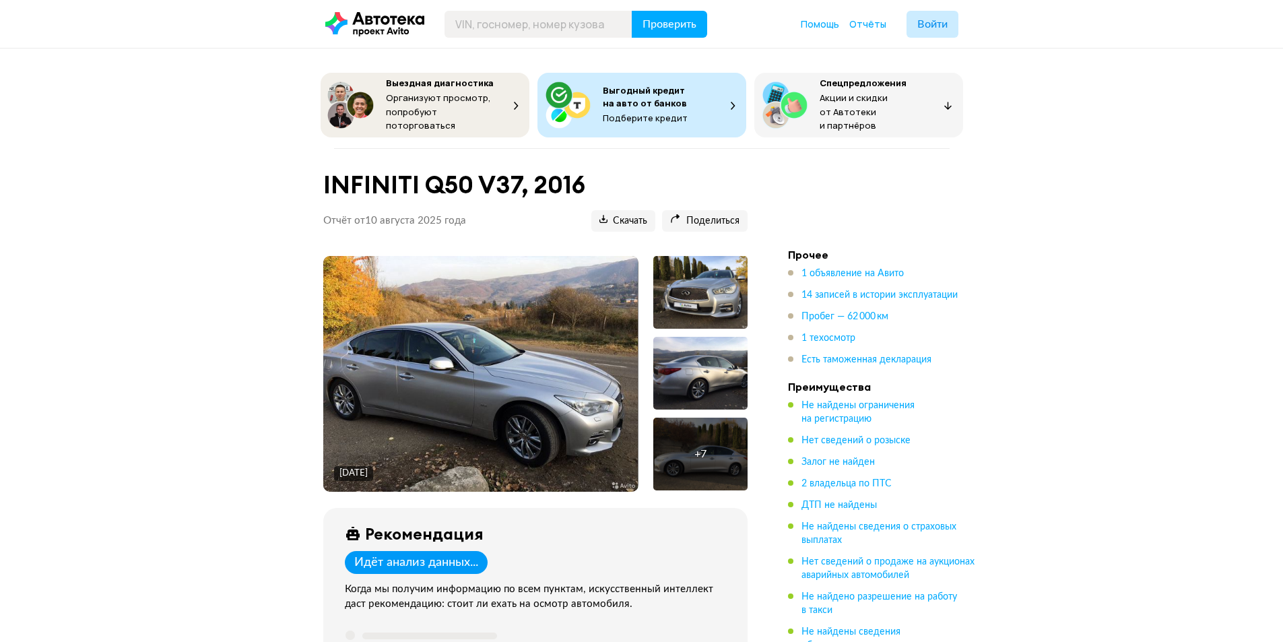
scroll to position [1280, 0]
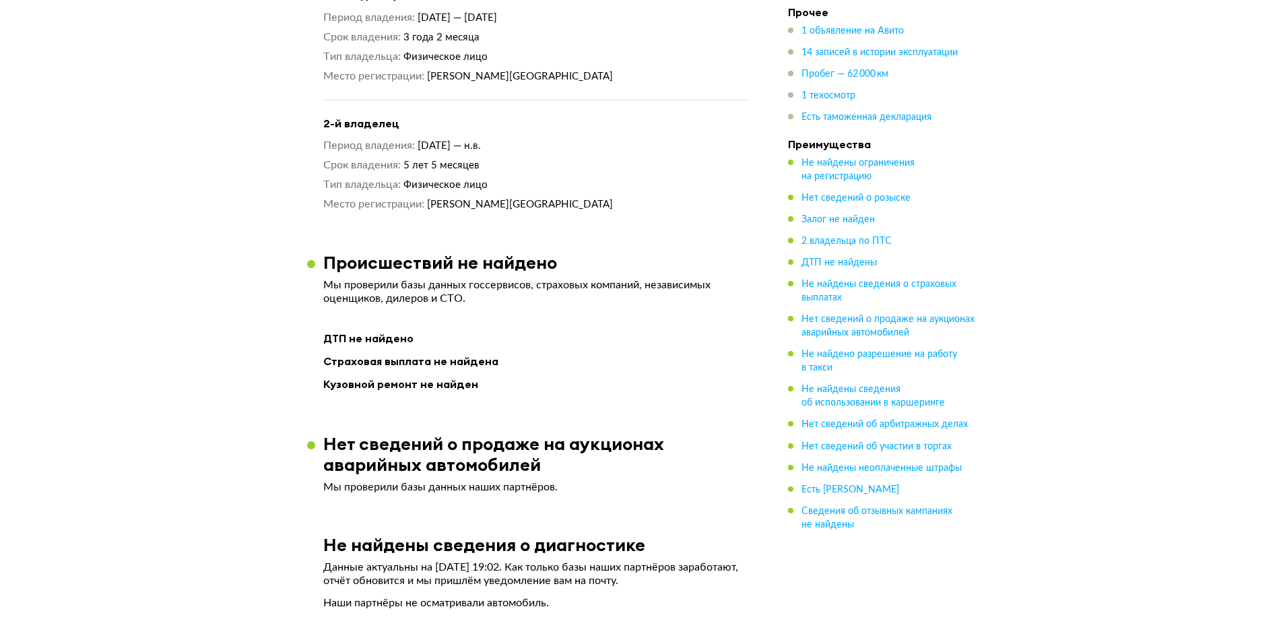
click at [951, 6] on h4 "Прочее" at bounding box center [882, 11] width 189 height 13
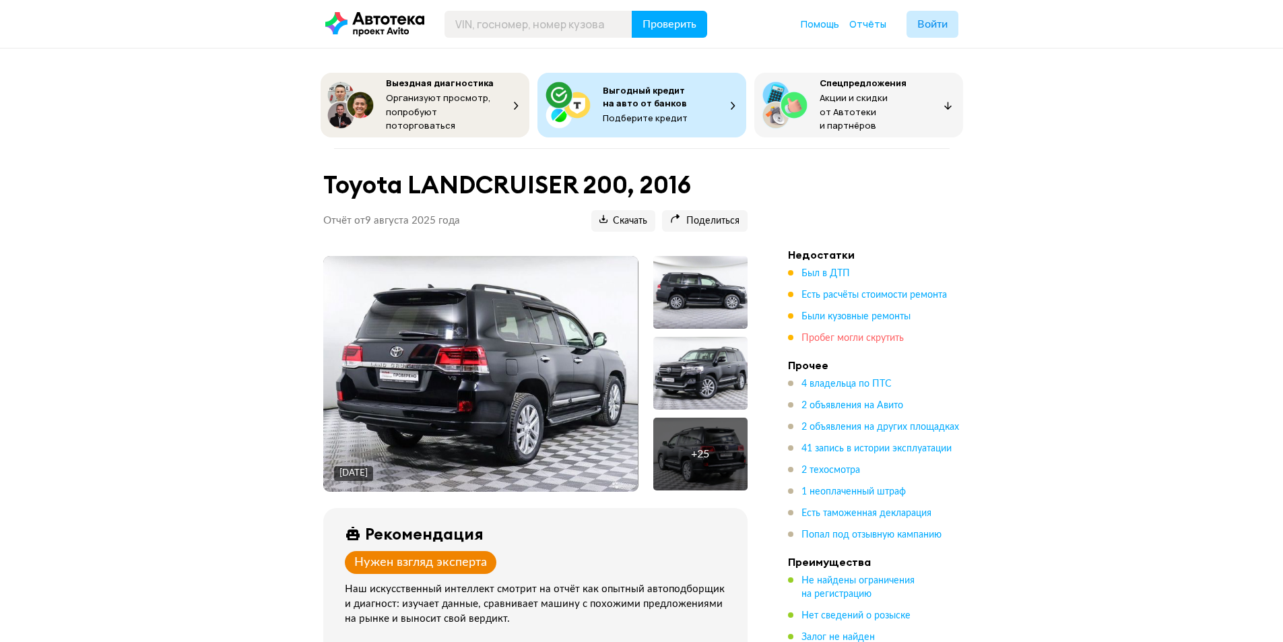
click at [874, 334] on span "Пробег могли скрутить" at bounding box center [853, 338] width 102 height 9
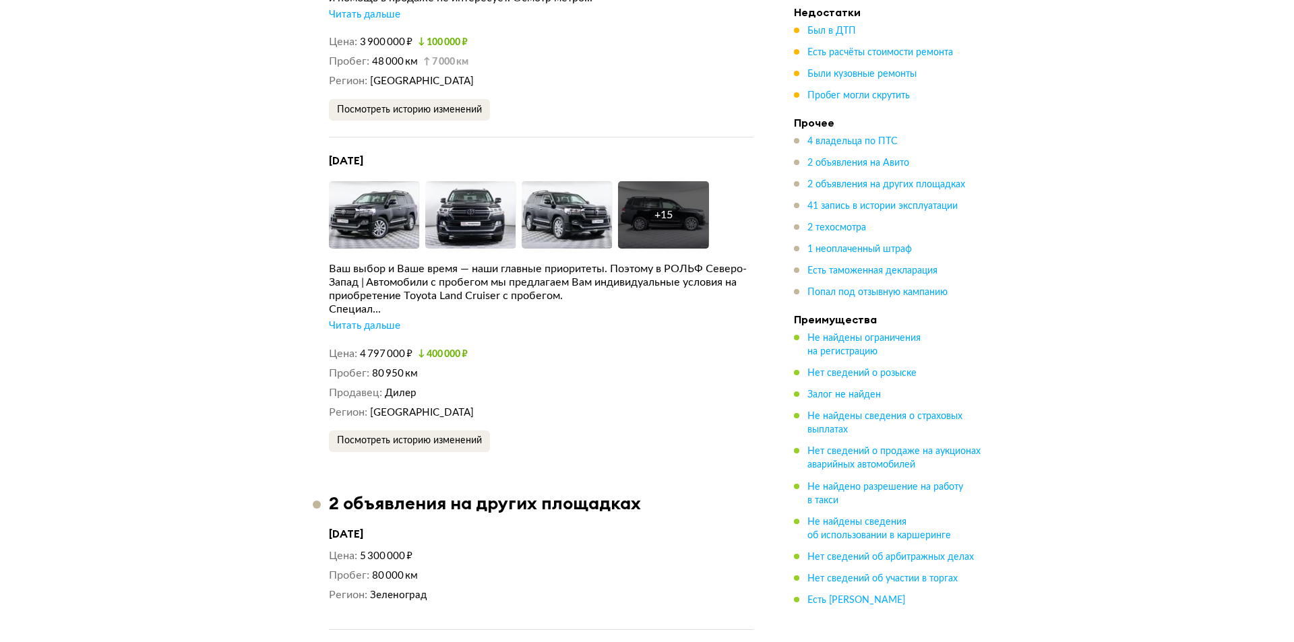
scroll to position [3492, 0]
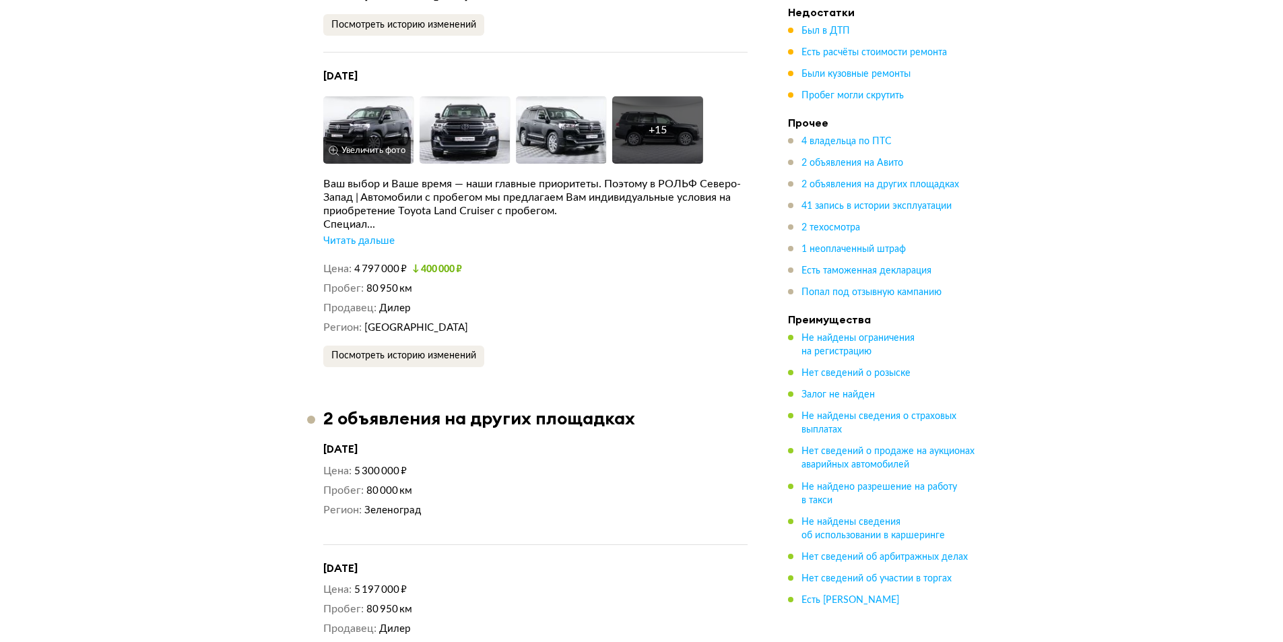
click at [412, 141] on img at bounding box center [368, 129] width 91 height 67
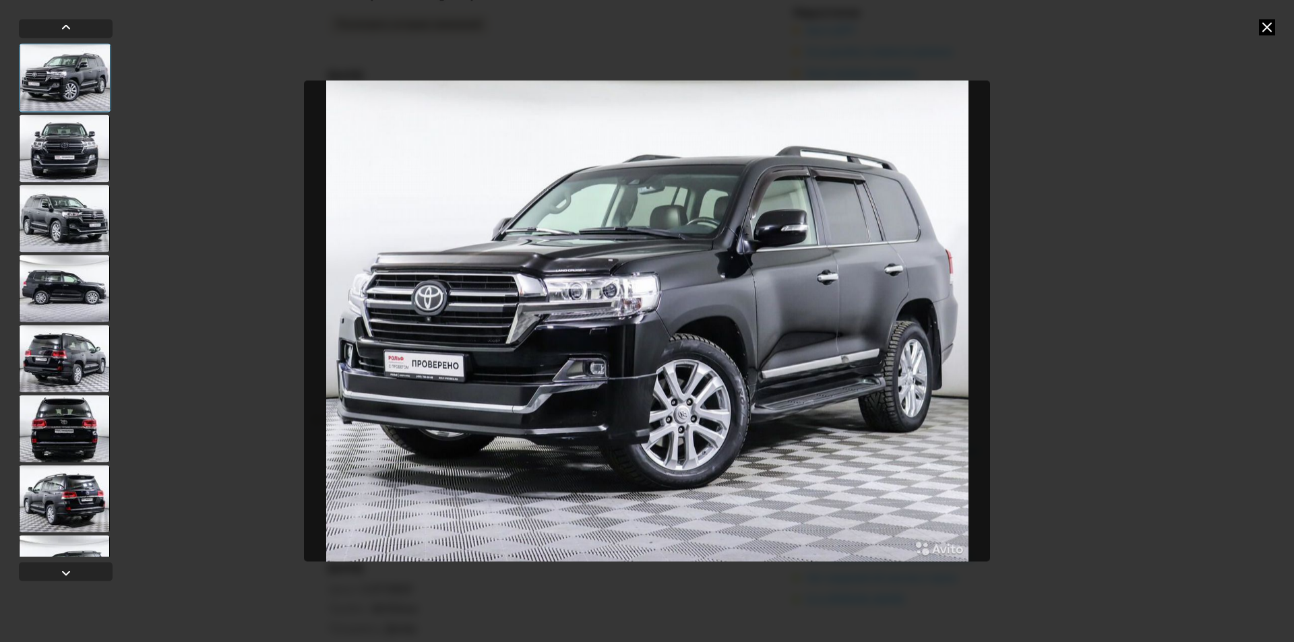
click at [101, 196] on div at bounding box center [64, 218] width 91 height 67
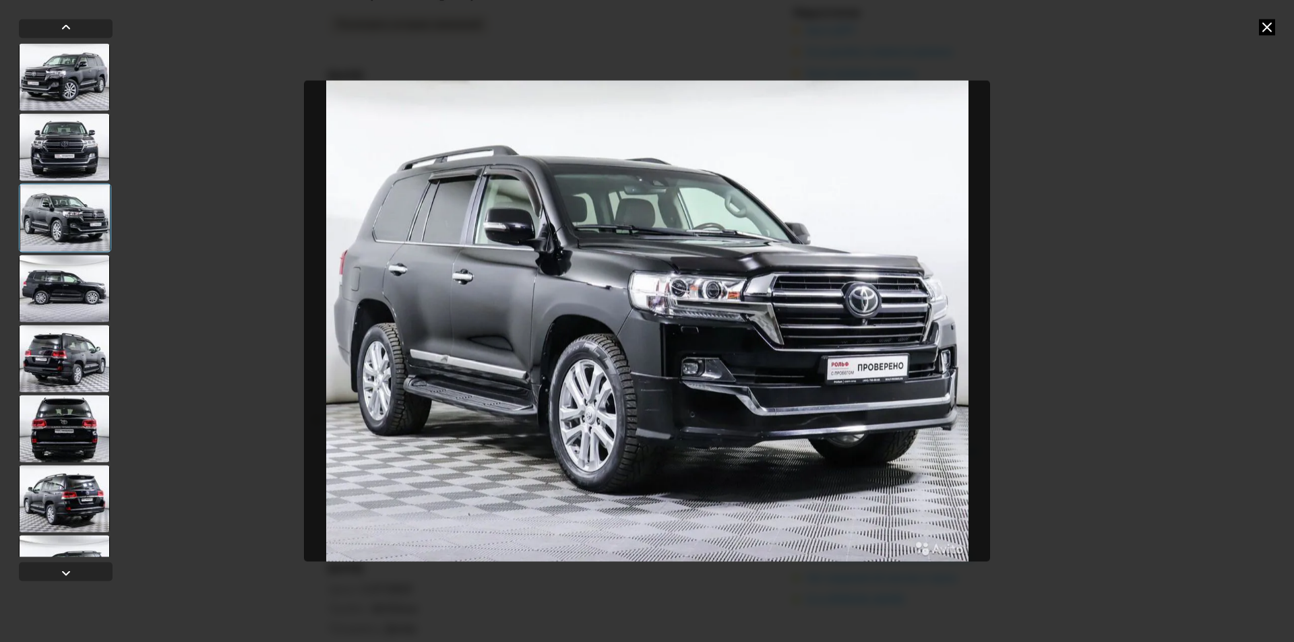
click at [87, 276] on div at bounding box center [64, 288] width 91 height 67
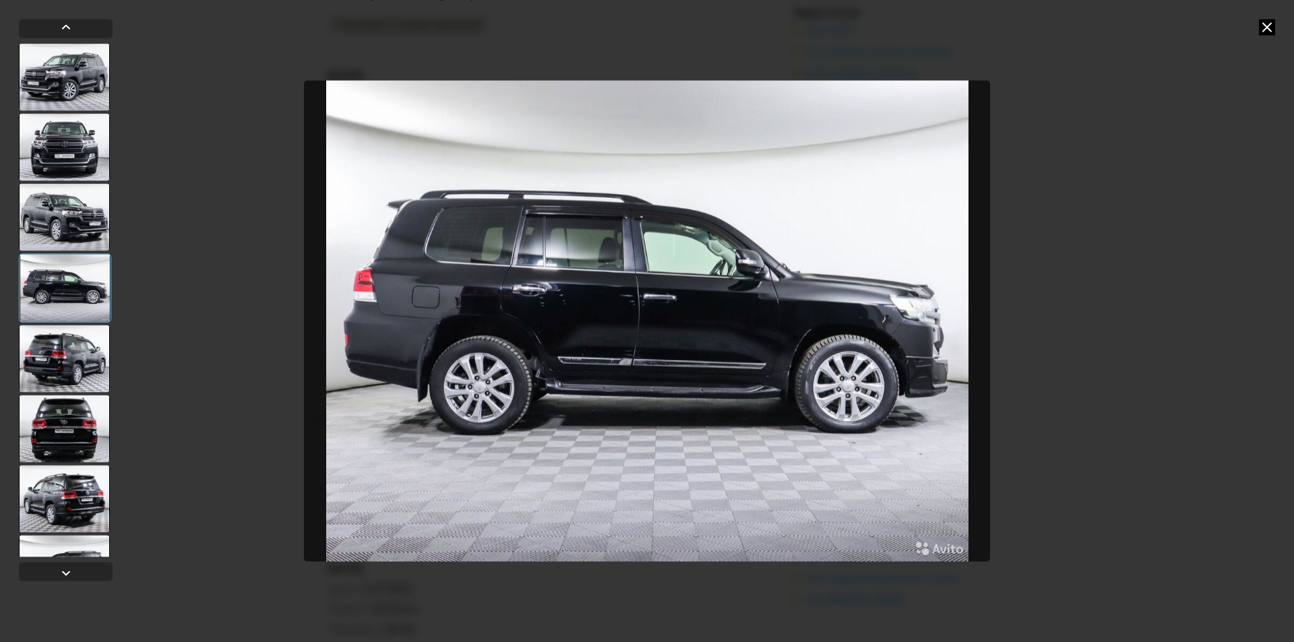
click at [65, 340] on div at bounding box center [64, 358] width 91 height 67
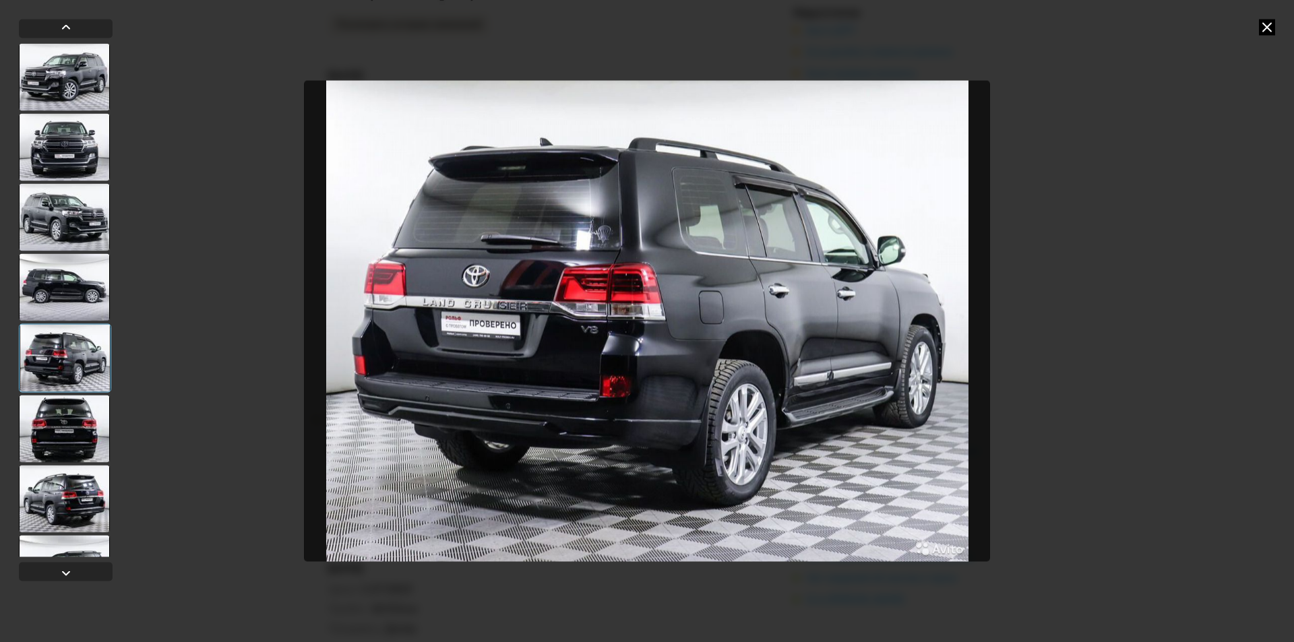
click at [84, 446] on div at bounding box center [64, 428] width 91 height 67
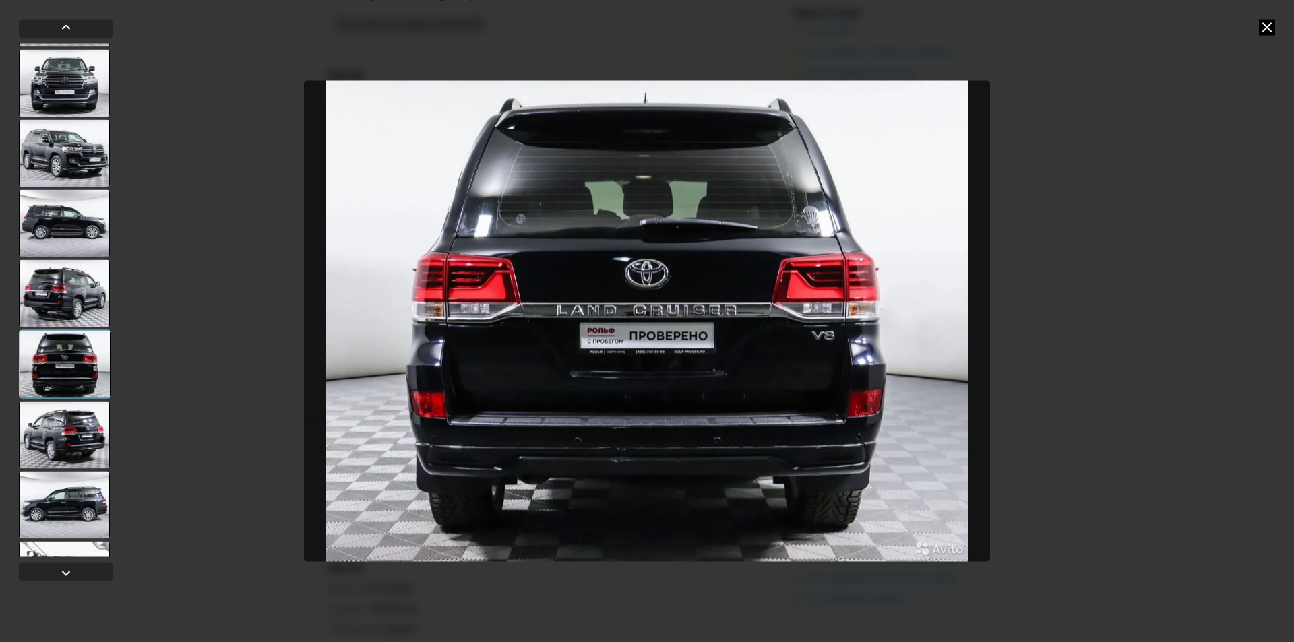
scroll to position [337, 0]
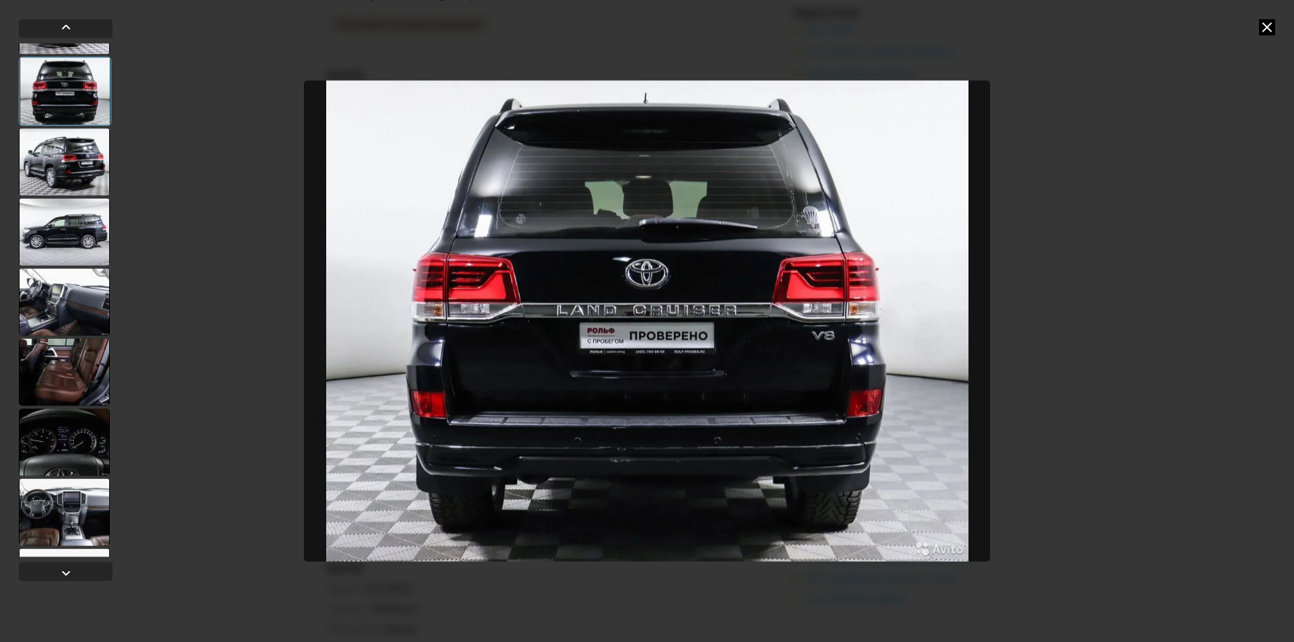
click at [67, 297] on div at bounding box center [64, 301] width 91 height 67
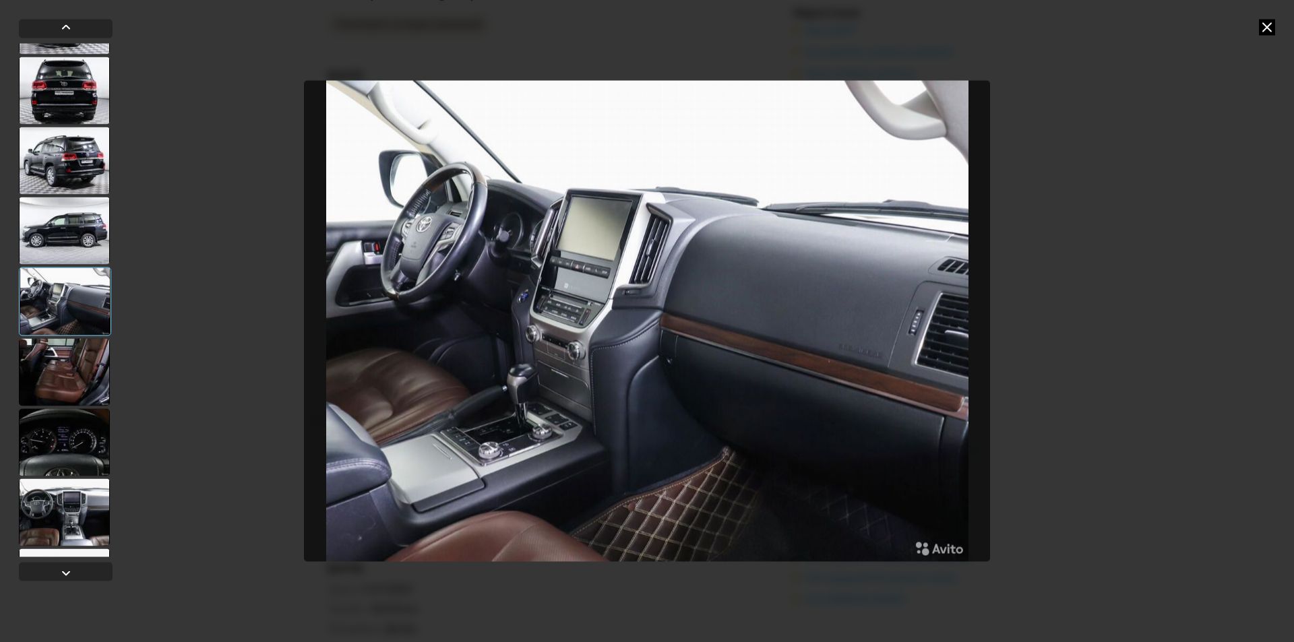
click at [65, 365] on div at bounding box center [64, 371] width 91 height 67
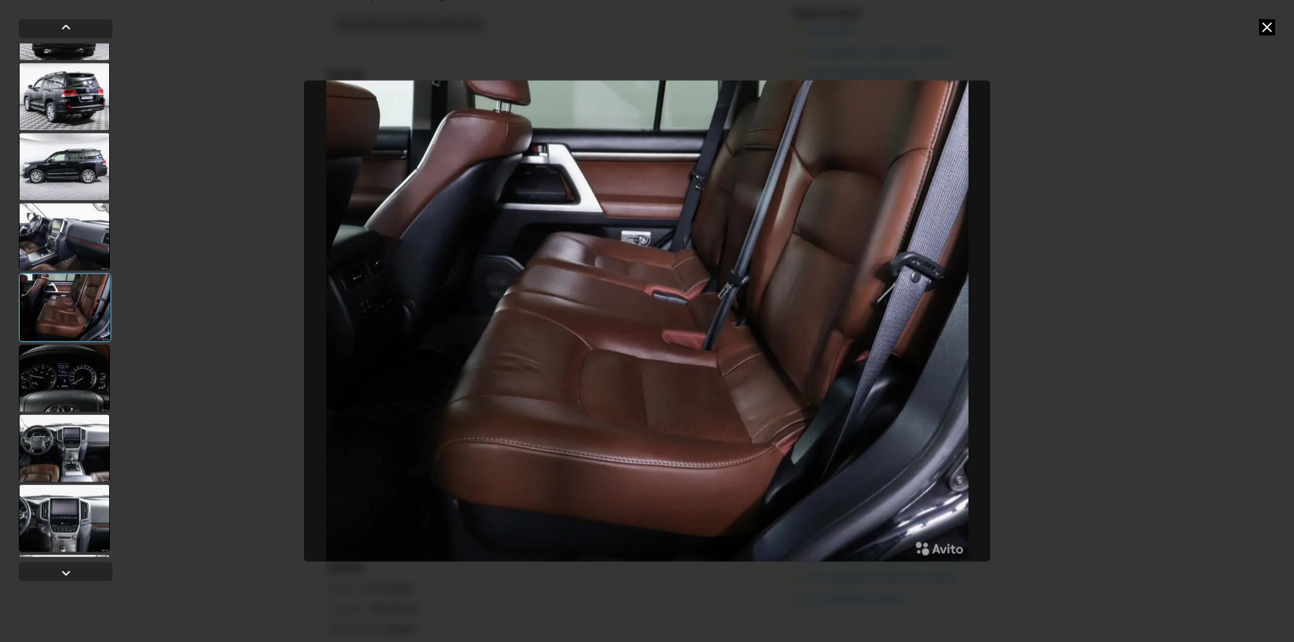
scroll to position [606, 0]
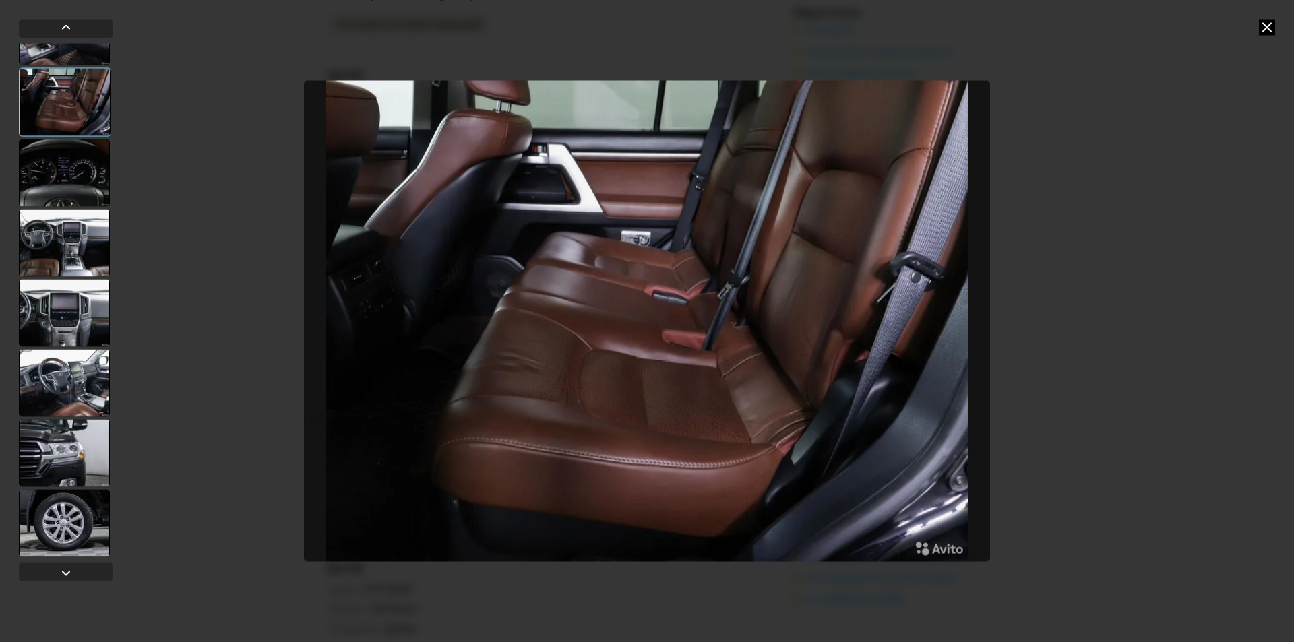
click at [44, 312] on div at bounding box center [64, 312] width 91 height 67
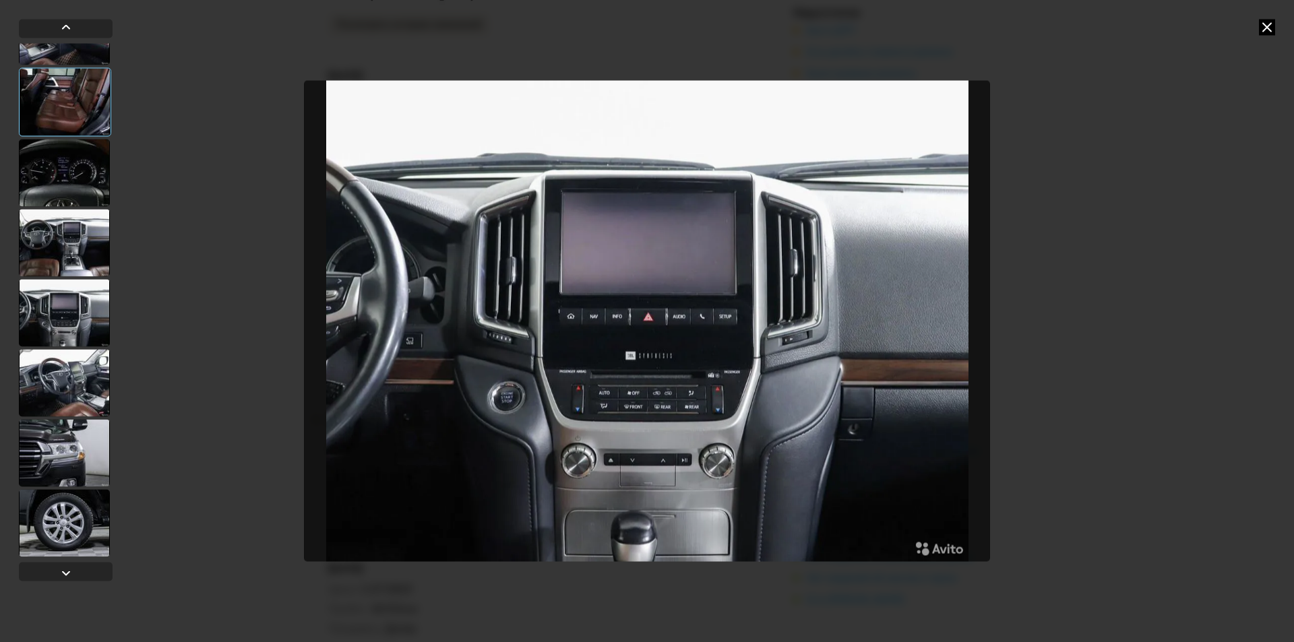
click at [64, 448] on div at bounding box center [64, 452] width 91 height 67
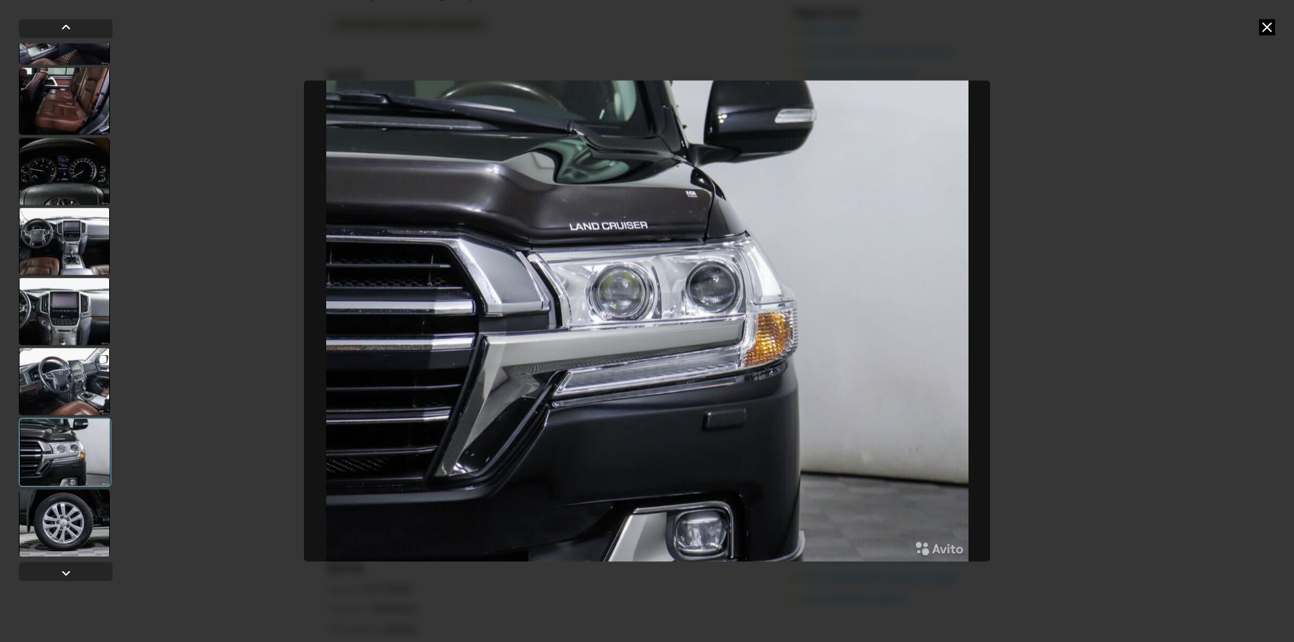
click at [75, 530] on div at bounding box center [64, 522] width 91 height 67
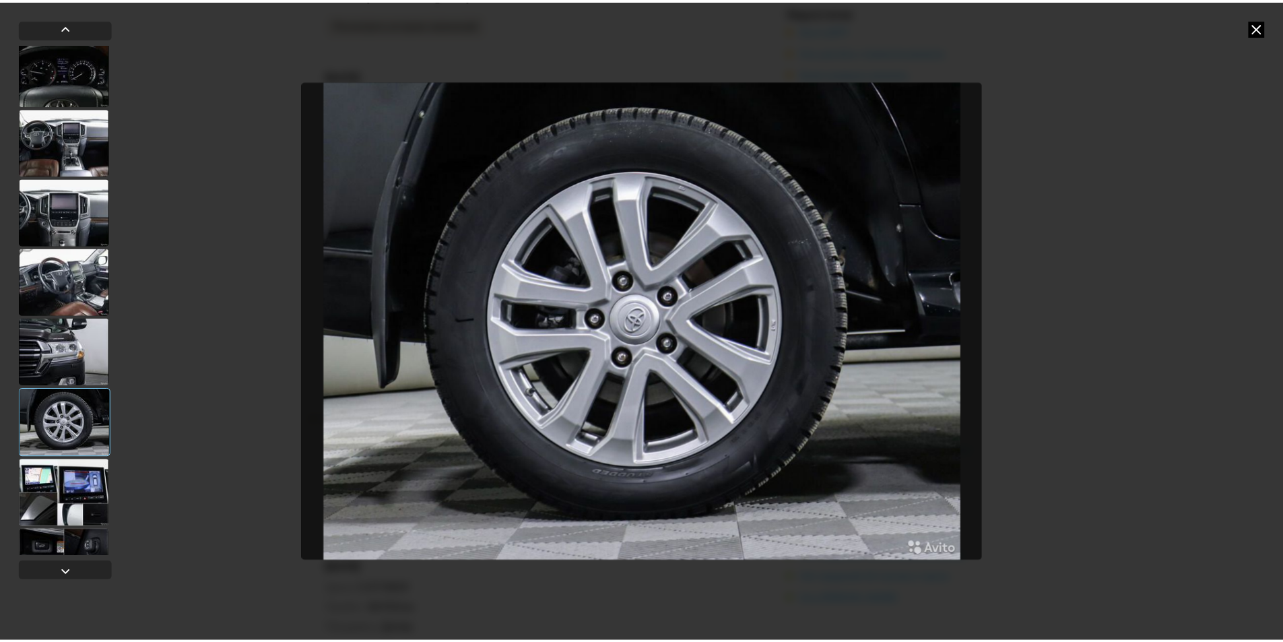
scroll to position [749, 0]
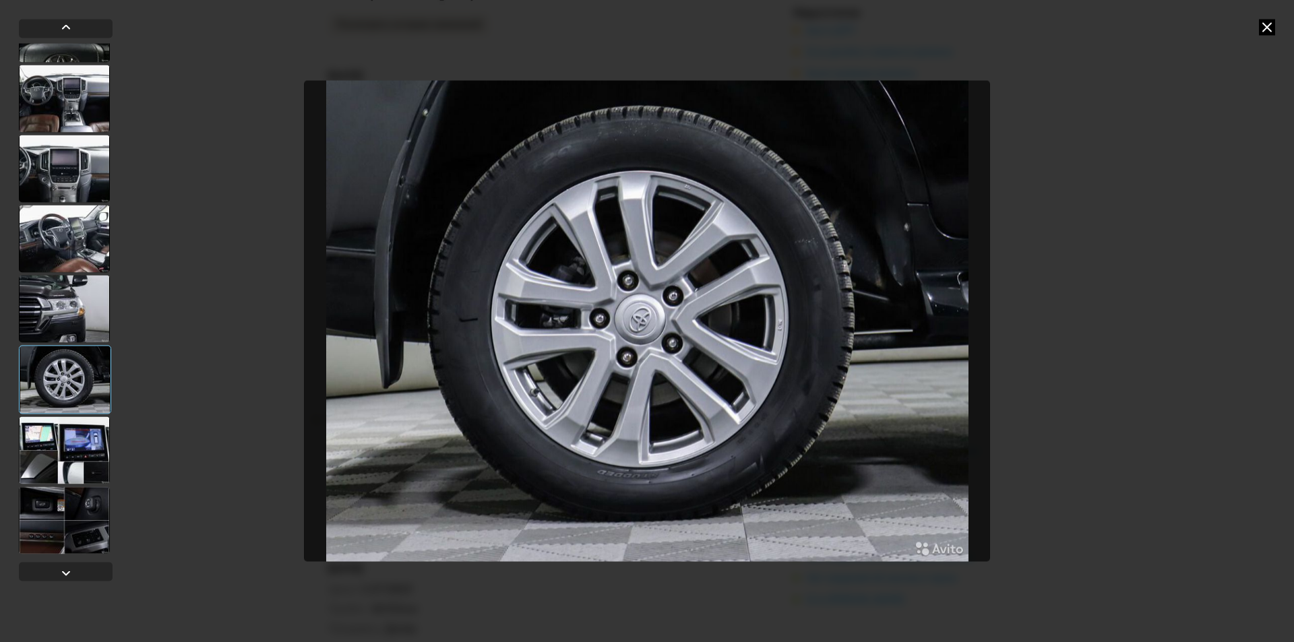
click at [84, 456] on div at bounding box center [64, 449] width 91 height 67
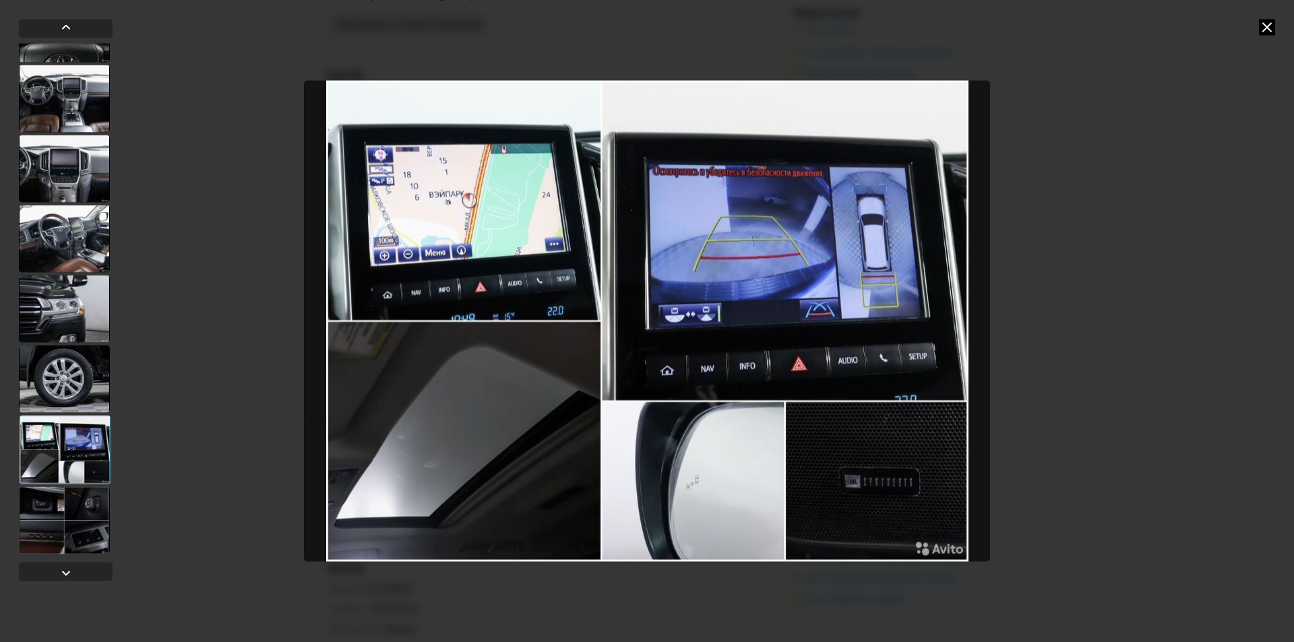
click at [72, 517] on div at bounding box center [64, 519] width 91 height 67
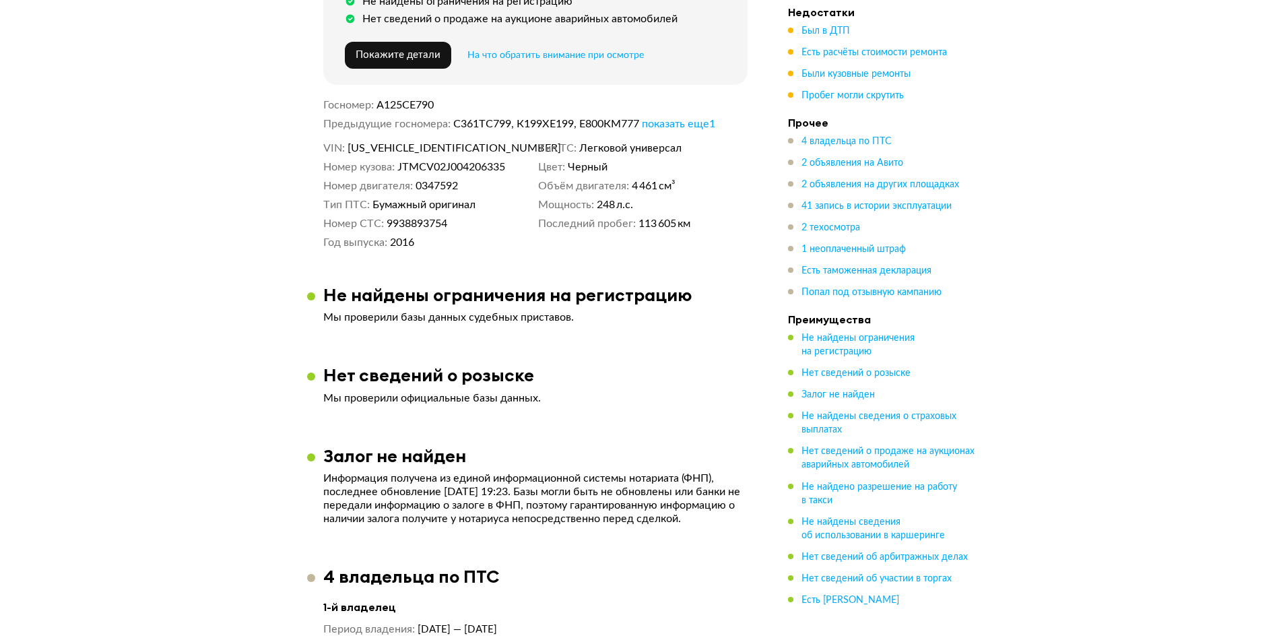
scroll to position [741, 0]
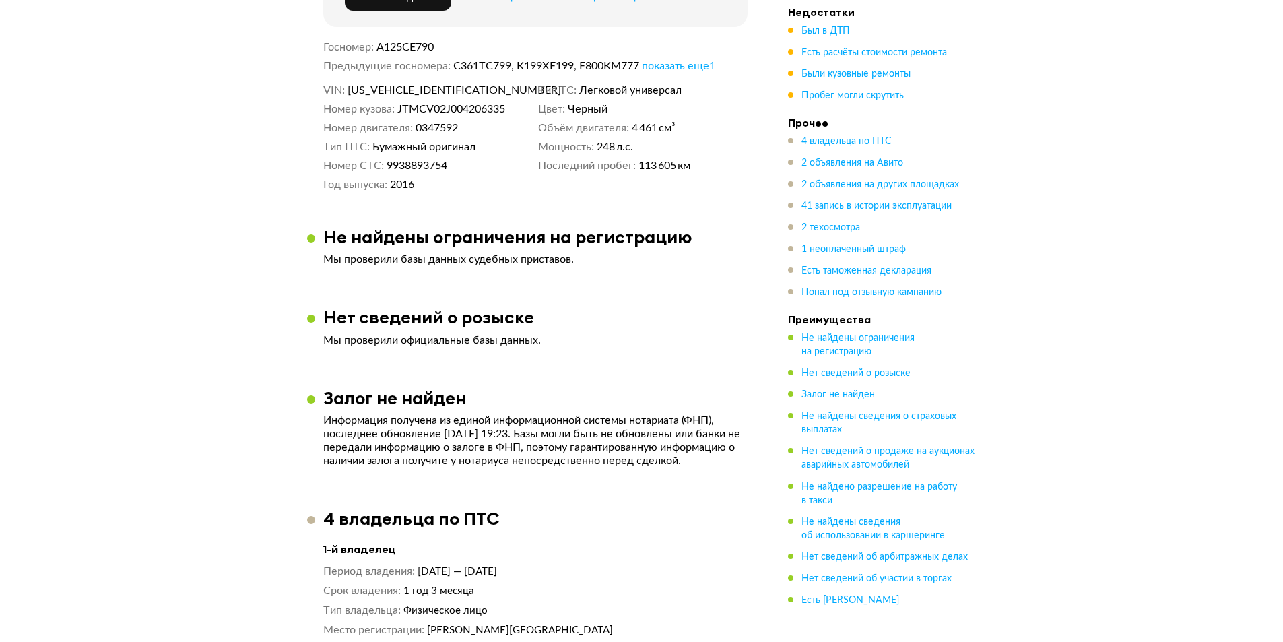
click at [421, 84] on span "JTMCV02J004206335" at bounding box center [425, 90] width 155 height 13
copy span "JTMCV02J004206335"
drag, startPoint x: 437, startPoint y: 247, endPoint x: 443, endPoint y: 245, distance: 7.0
click at [436, 253] on p "Мы проверили базы данных судебных приставов." at bounding box center [535, 259] width 424 height 13
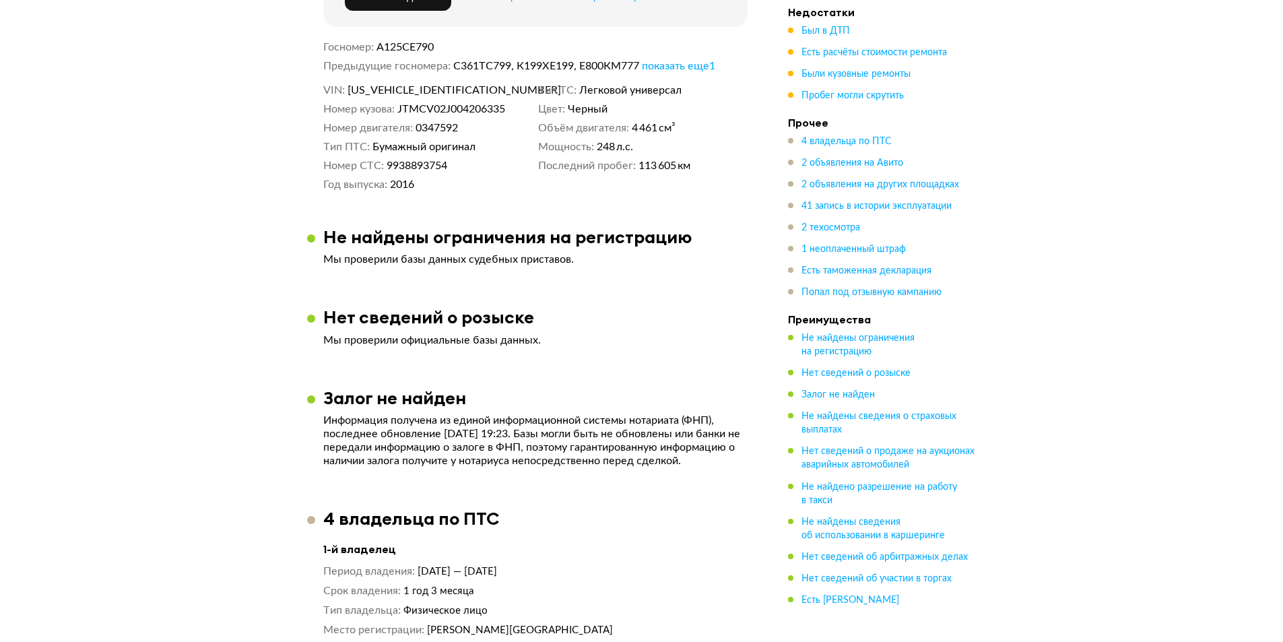
drag, startPoint x: 397, startPoint y: 158, endPoint x: 358, endPoint y: 148, distance: 40.4
click at [390, 159] on dd "9938893754" at bounding box center [460, 165] width 146 height 13
click at [495, 165] on dd "9938893754" at bounding box center [460, 165] width 146 height 13
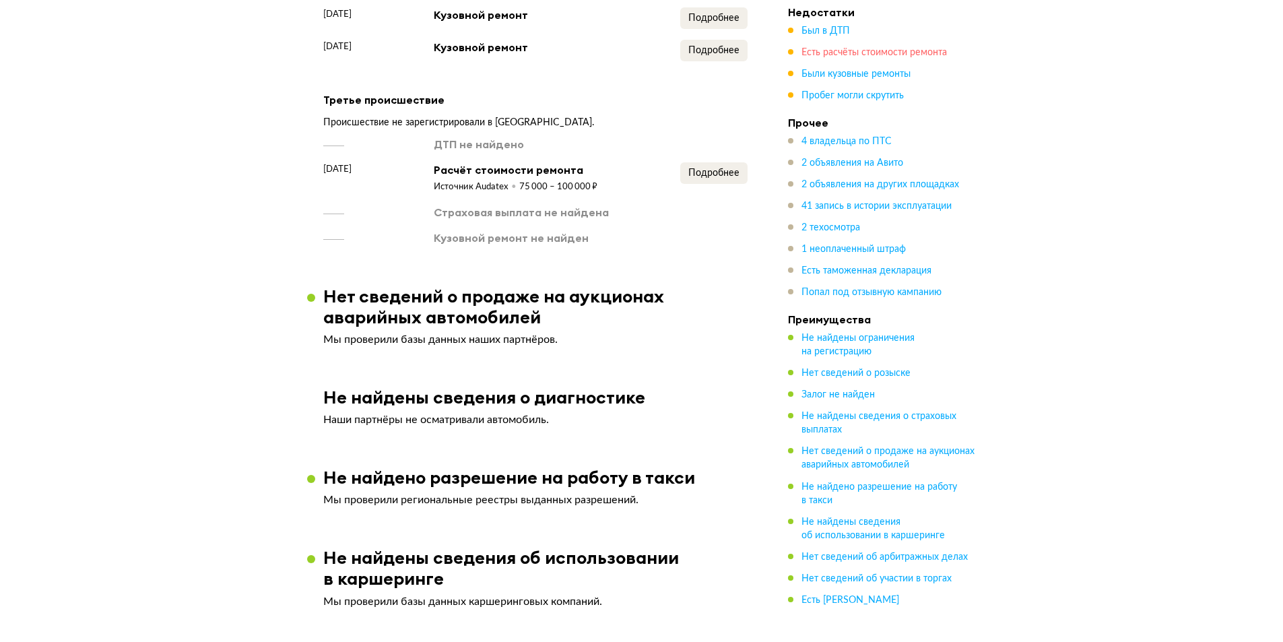
click at [865, 52] on span "Есть расчёты стоимости ремонта" at bounding box center [875, 52] width 146 height 9
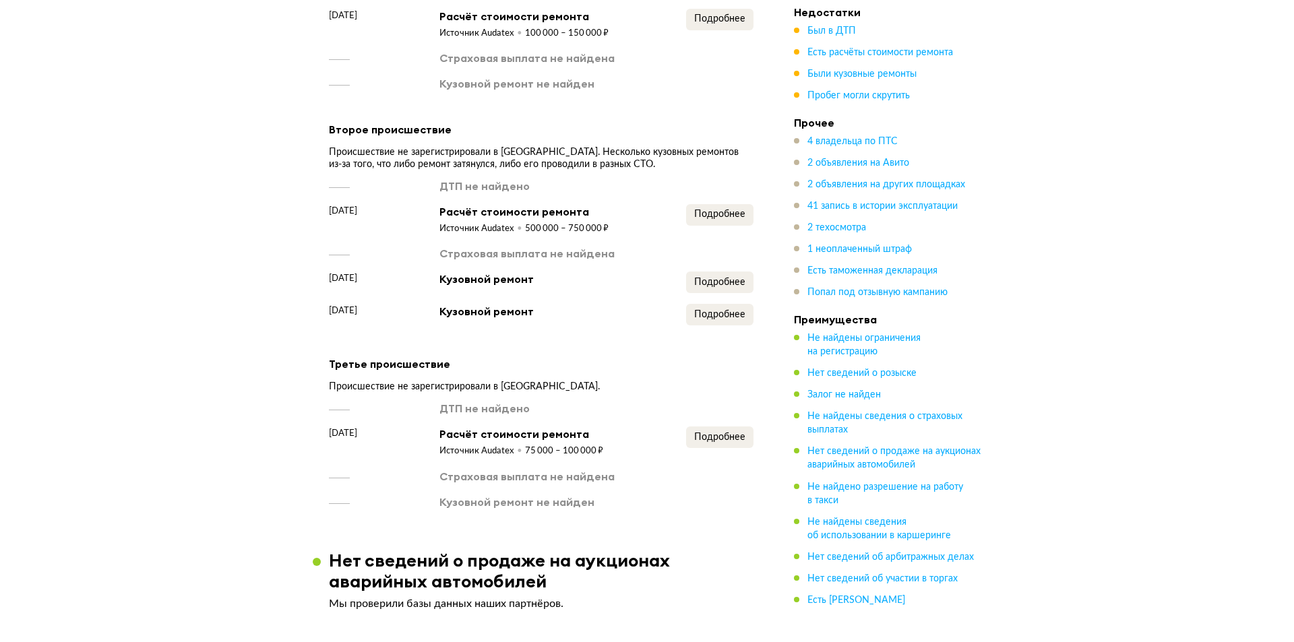
scroll to position [2060, 0]
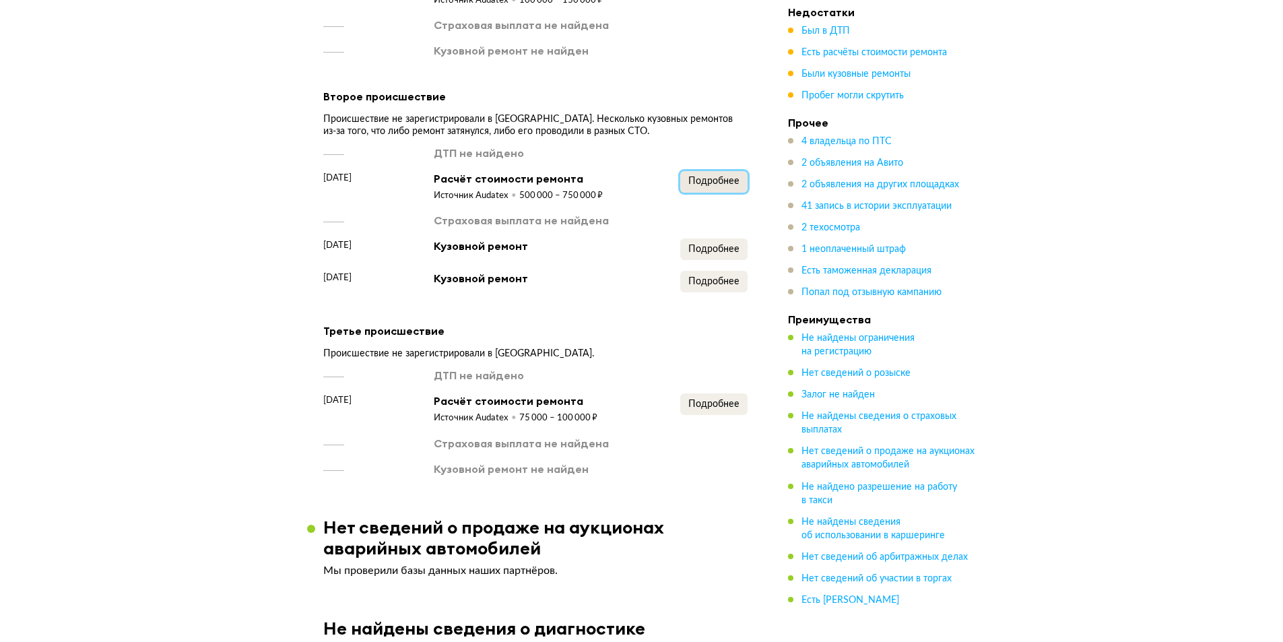
click at [714, 185] on span "Подробнее" at bounding box center [714, 181] width 51 height 9
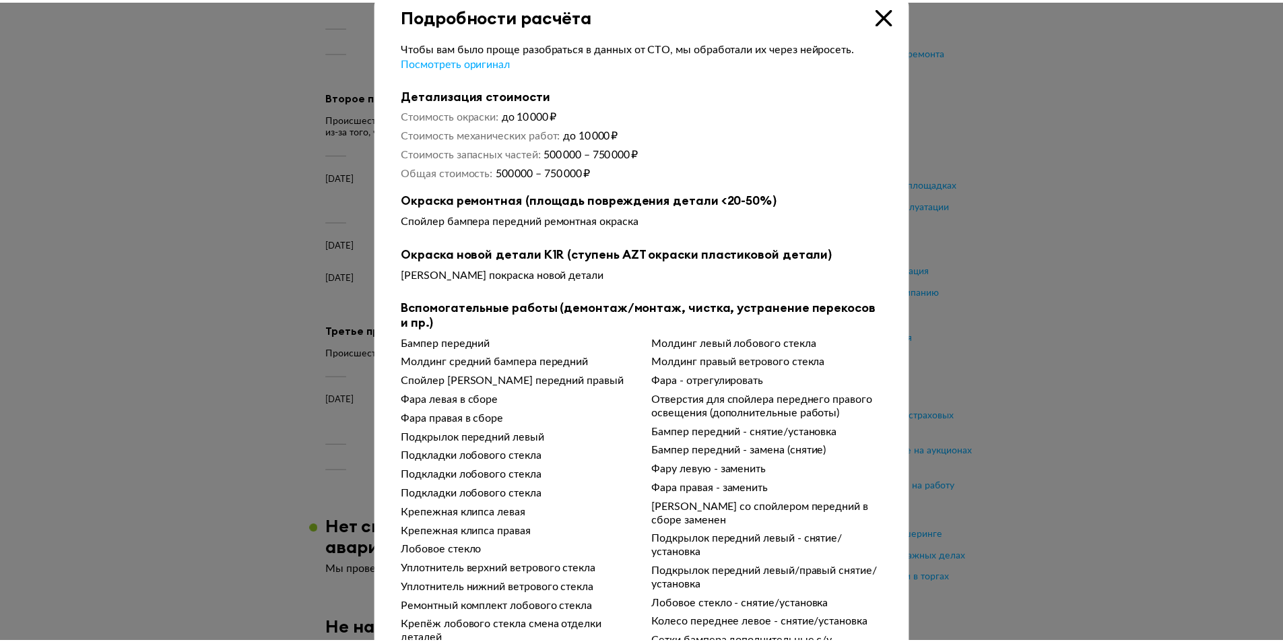
scroll to position [0, 0]
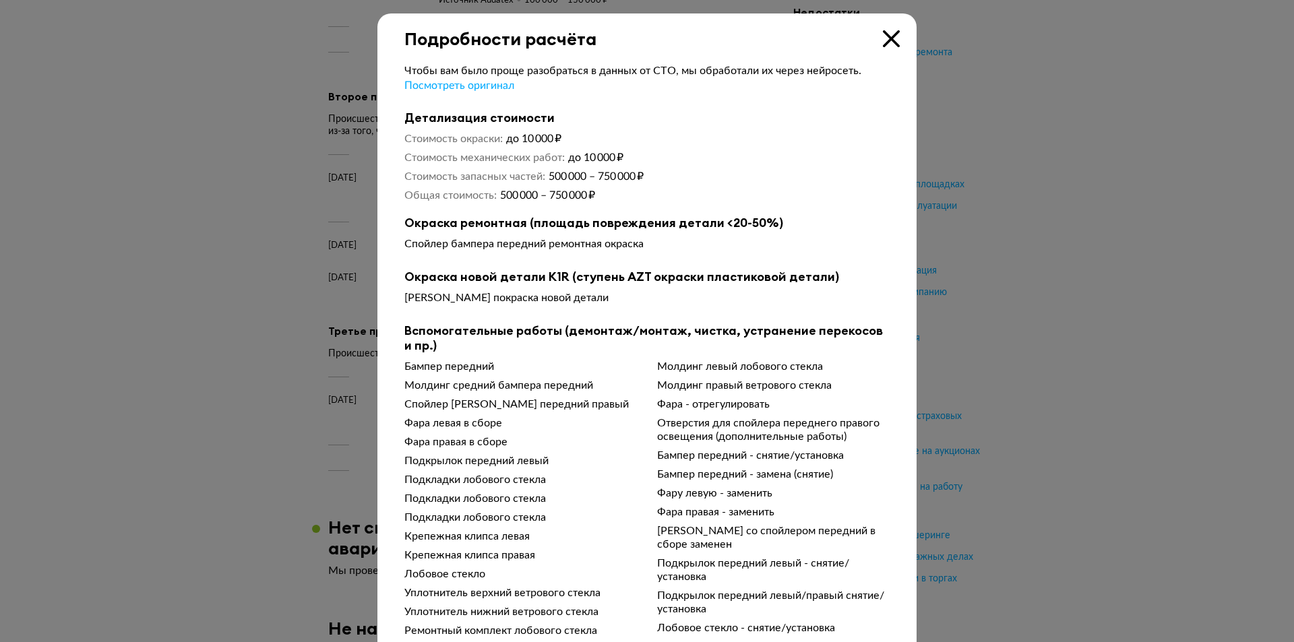
click at [880, 47] on div "Подробности расчёта" at bounding box center [646, 31] width 539 height 36
click at [884, 43] on icon at bounding box center [891, 38] width 17 height 17
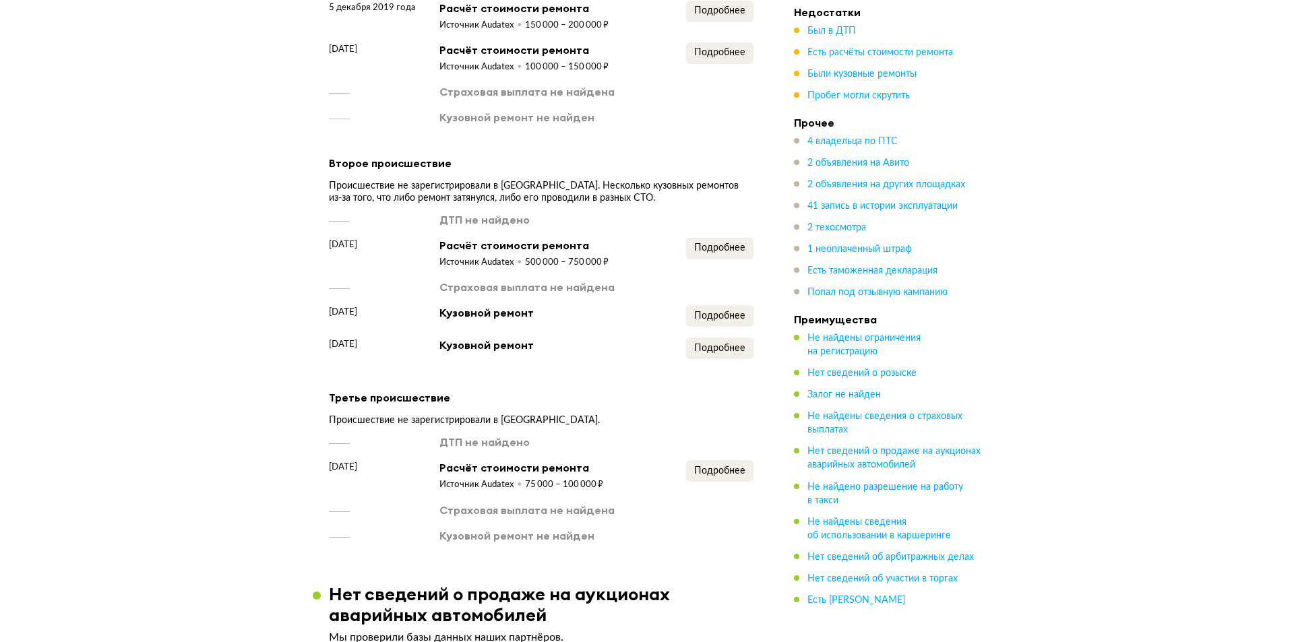
scroll to position [2127, 0]
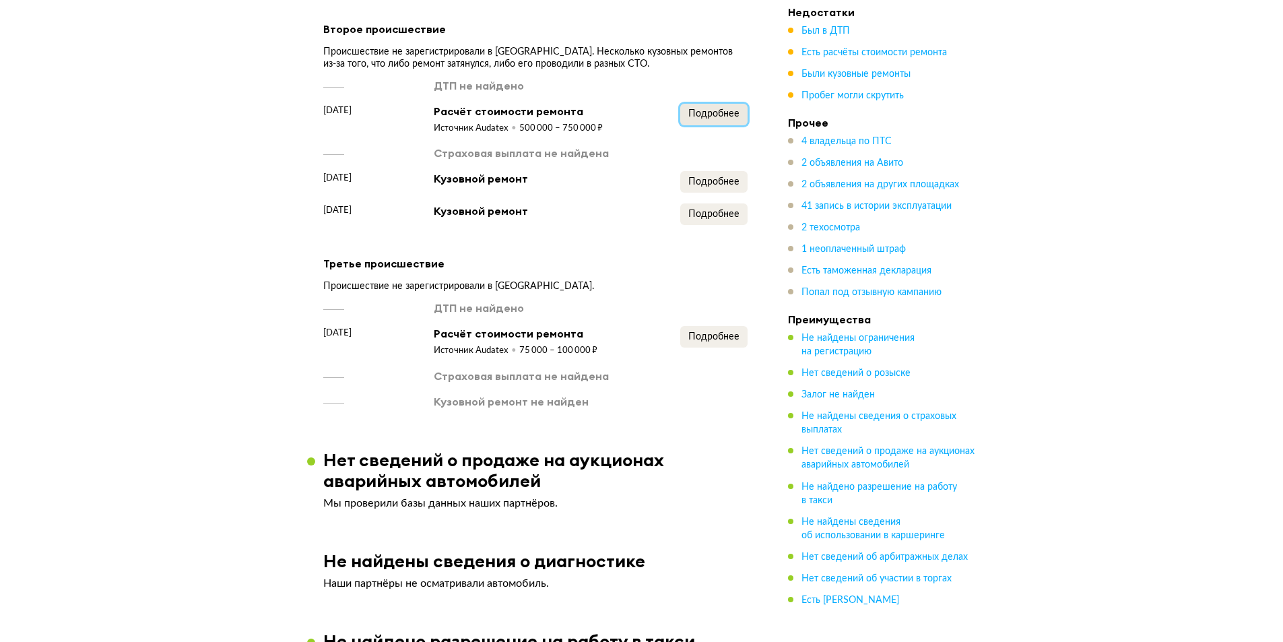
click at [715, 106] on button "Подробнее" at bounding box center [713, 115] width 67 height 22
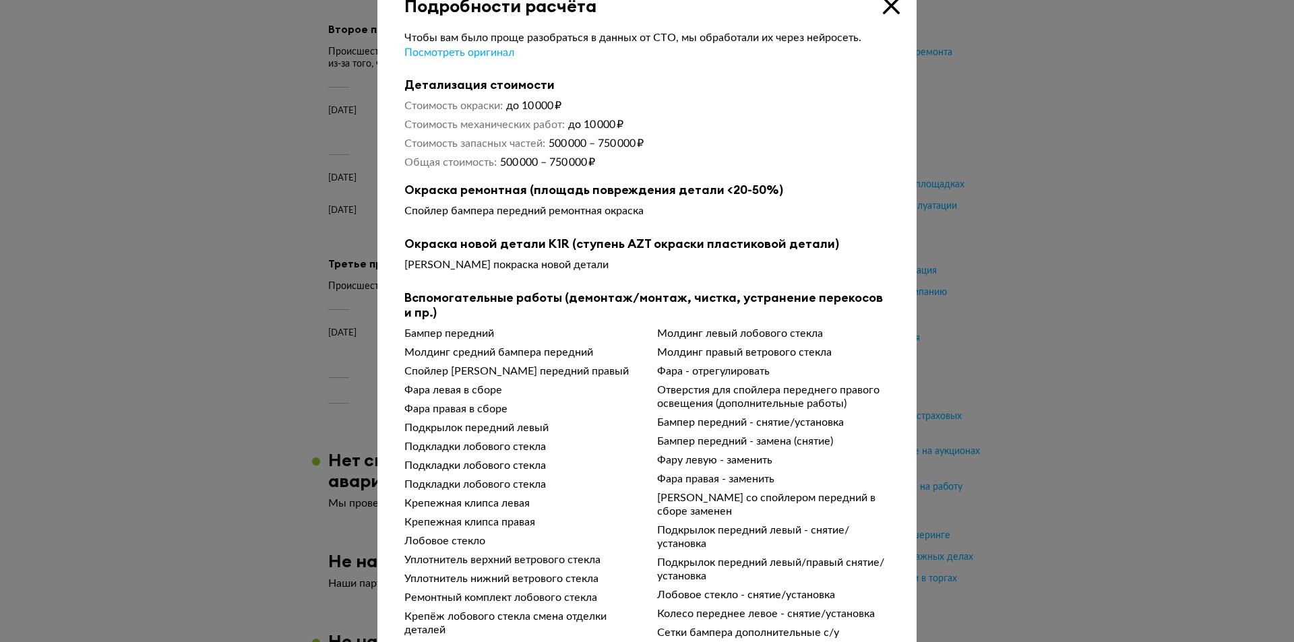
scroll to position [65, 0]
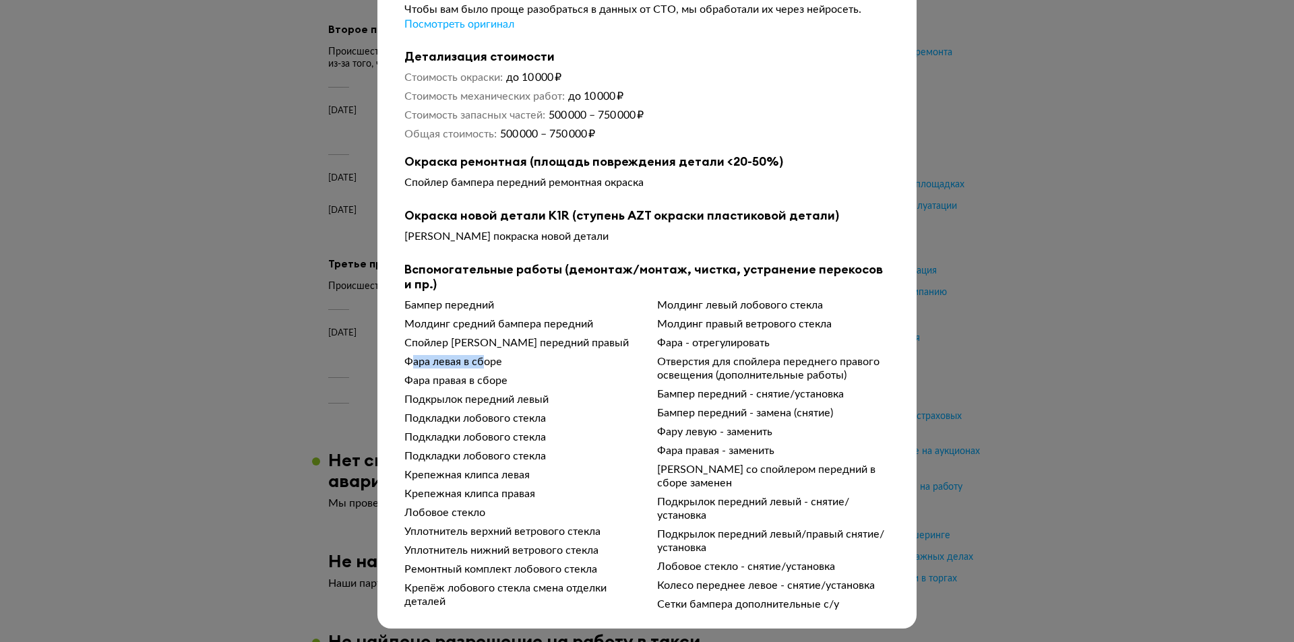
drag, startPoint x: 404, startPoint y: 367, endPoint x: 538, endPoint y: 367, distance: 134.1
click at [532, 367] on div "Фара левая в сборе" at bounding box center [520, 361] width 232 height 13
drag, startPoint x: 404, startPoint y: 515, endPoint x: 527, endPoint y: 544, distance: 125.8
click at [523, 542] on div "Бампер передний Молдинг средний бампера передний Спойлер бампера передний правы…" at bounding box center [646, 456] width 485 height 317
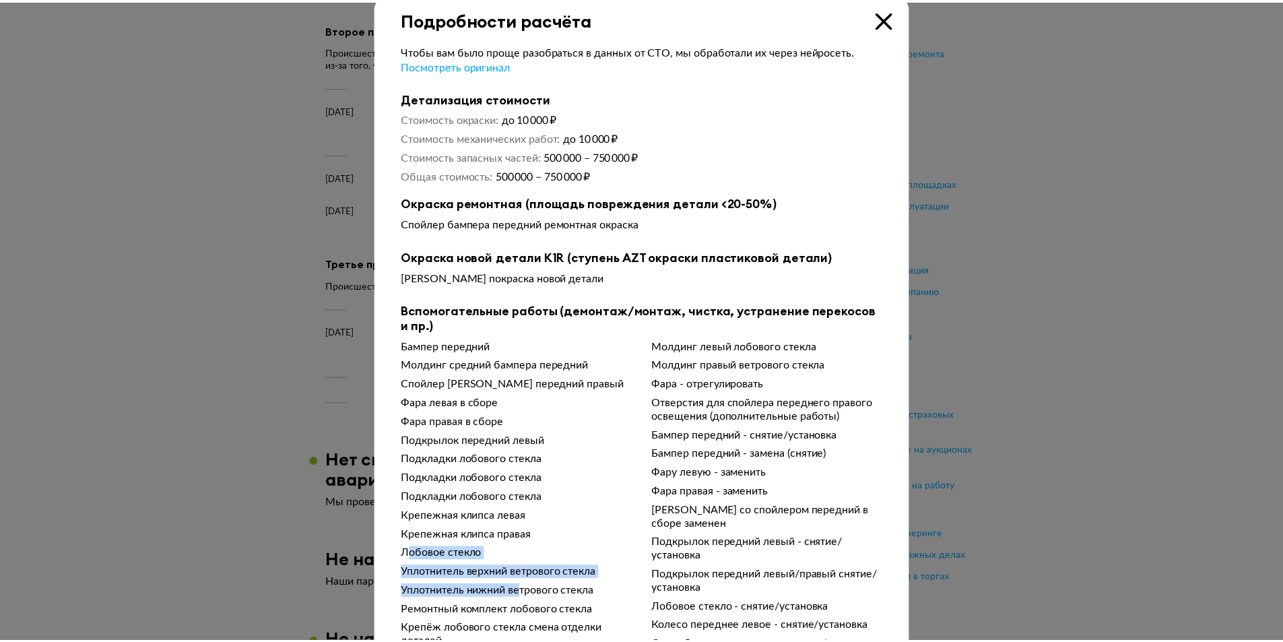
scroll to position [0, 0]
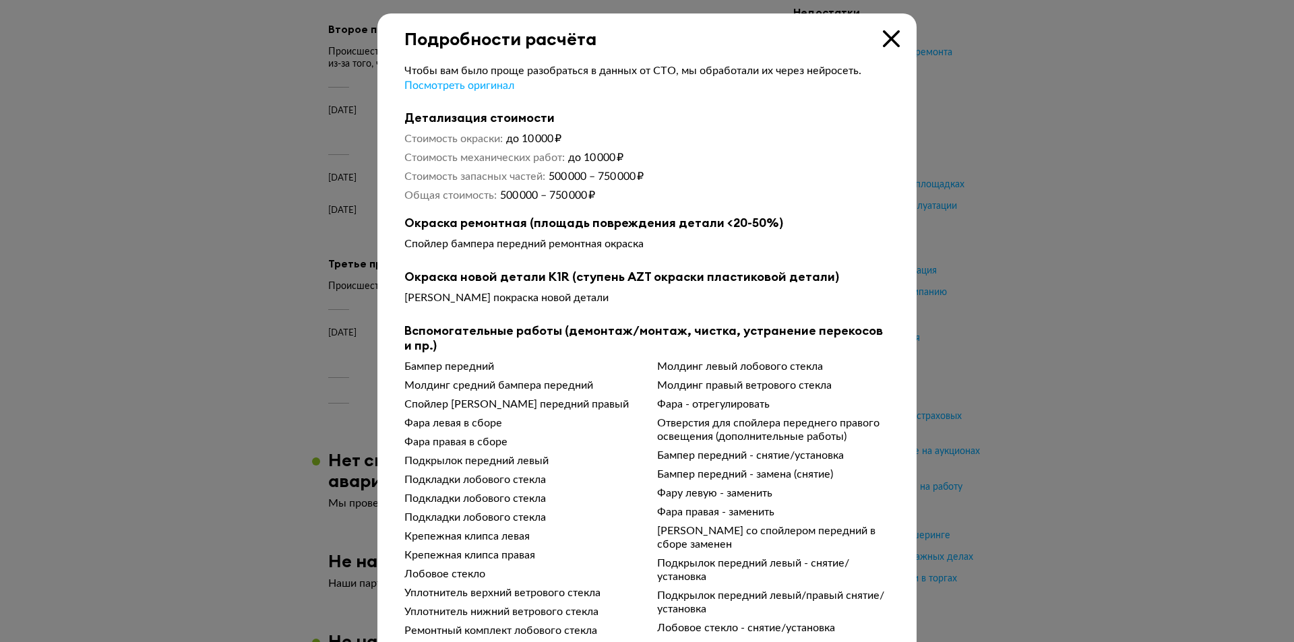
click at [888, 40] on icon at bounding box center [891, 38] width 17 height 17
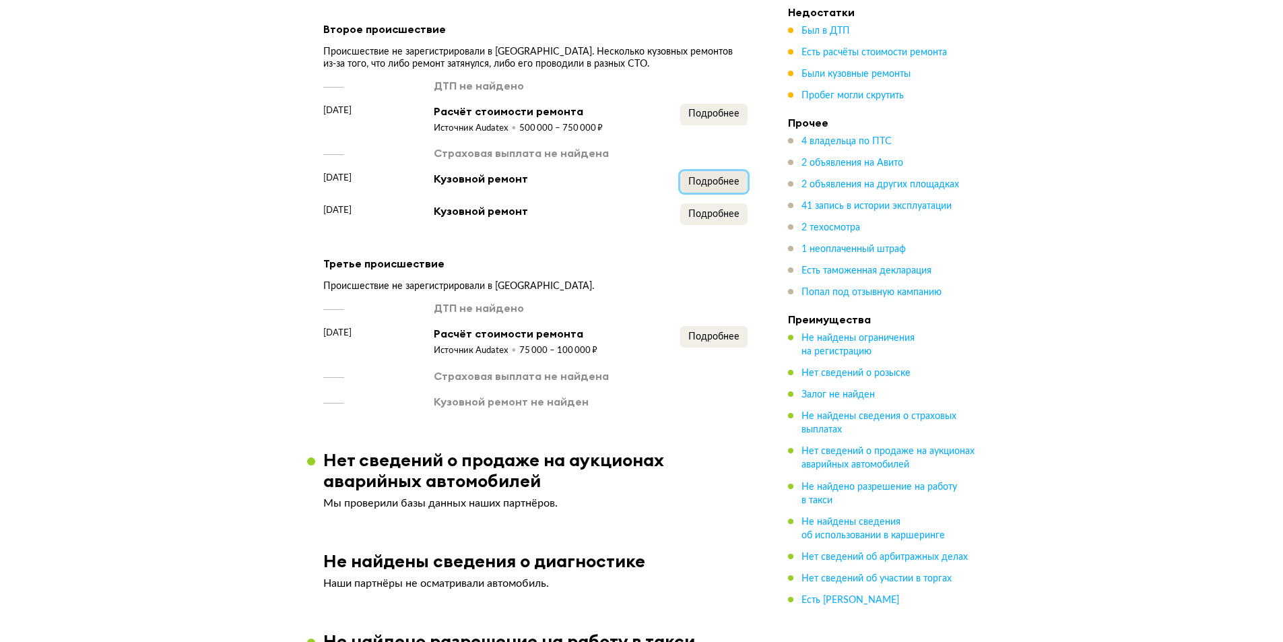
click at [717, 183] on span "Подробнее" at bounding box center [714, 181] width 51 height 9
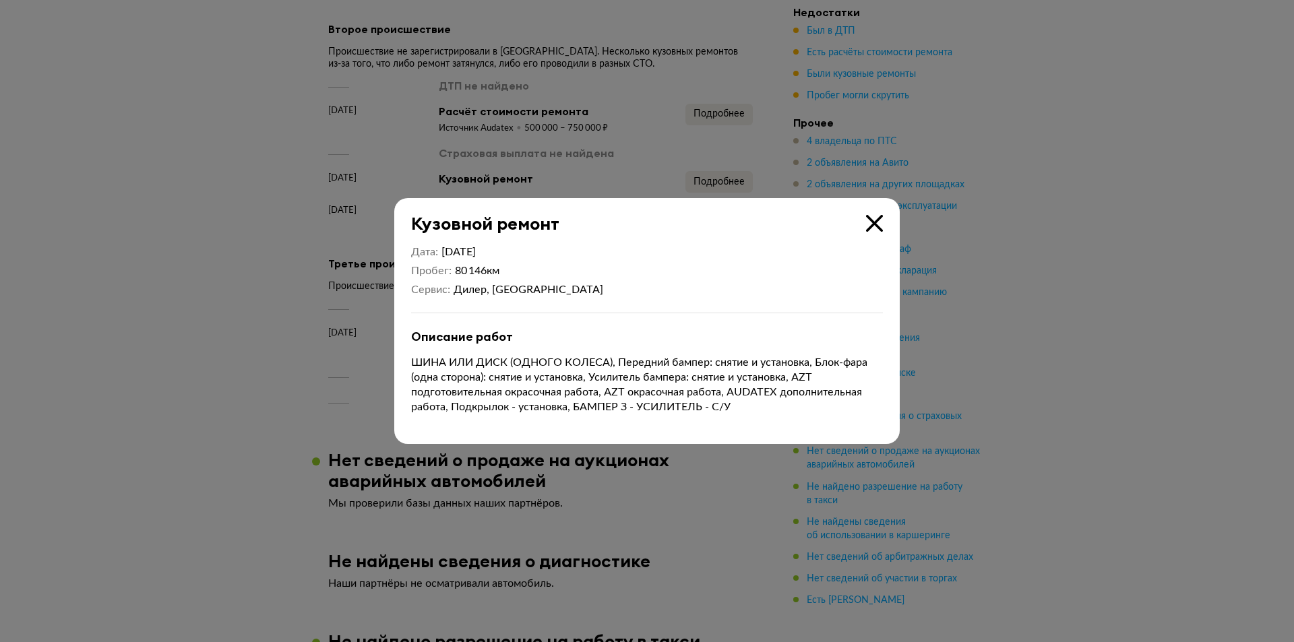
click at [875, 209] on div "Кузовной ремонт" at bounding box center [638, 216] width 488 height 36
click at [875, 216] on icon at bounding box center [874, 223] width 17 height 17
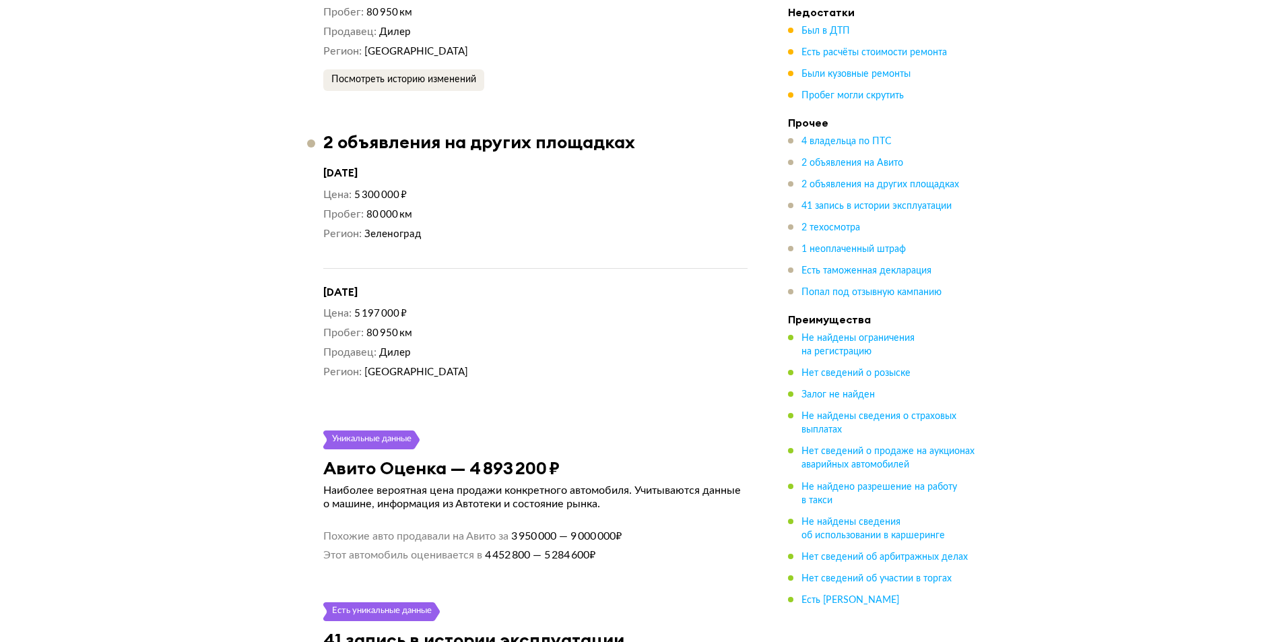
scroll to position [3744, 0]
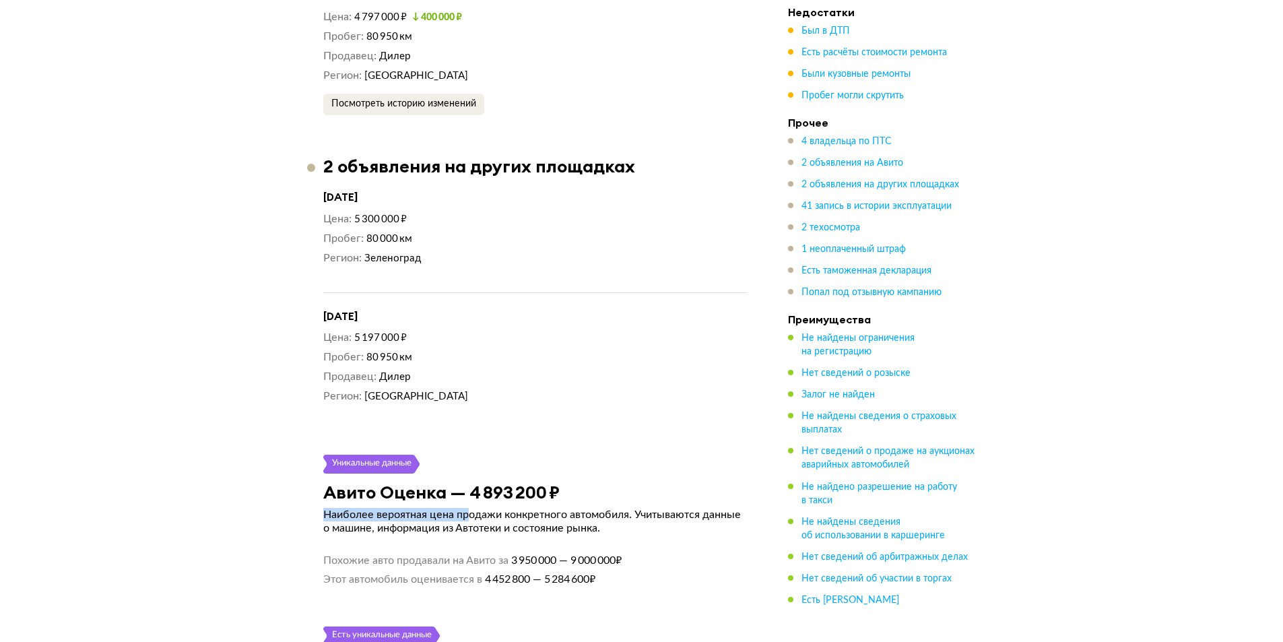
drag, startPoint x: 472, startPoint y: 507, endPoint x: 583, endPoint y: 501, distance: 111.4
click at [583, 501] on article "Уникальные данные Авито Оценка — 4 893 200 ₽ Наиболее вероятная цена продажи ко…" at bounding box center [535, 520] width 457 height 131
click at [593, 495] on div "Авито Оценка — 4 893 200 ₽" at bounding box center [535, 492] width 457 height 21
click at [551, 455] on div "Уникальные данные" at bounding box center [535, 464] width 424 height 19
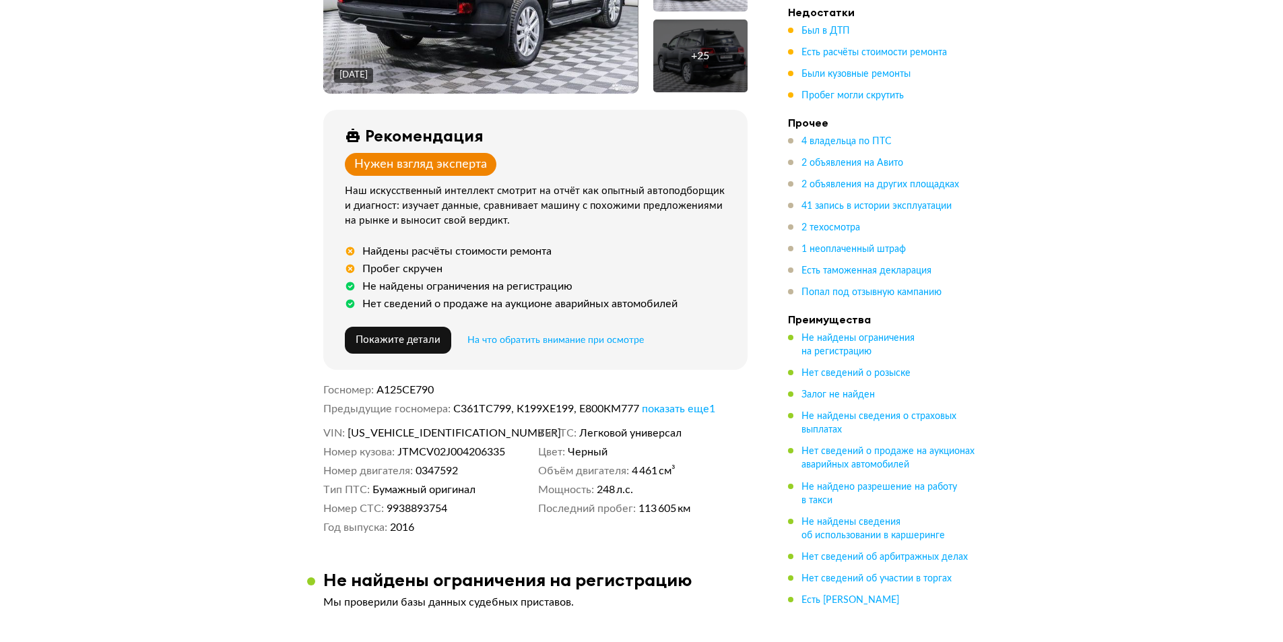
scroll to position [404, 0]
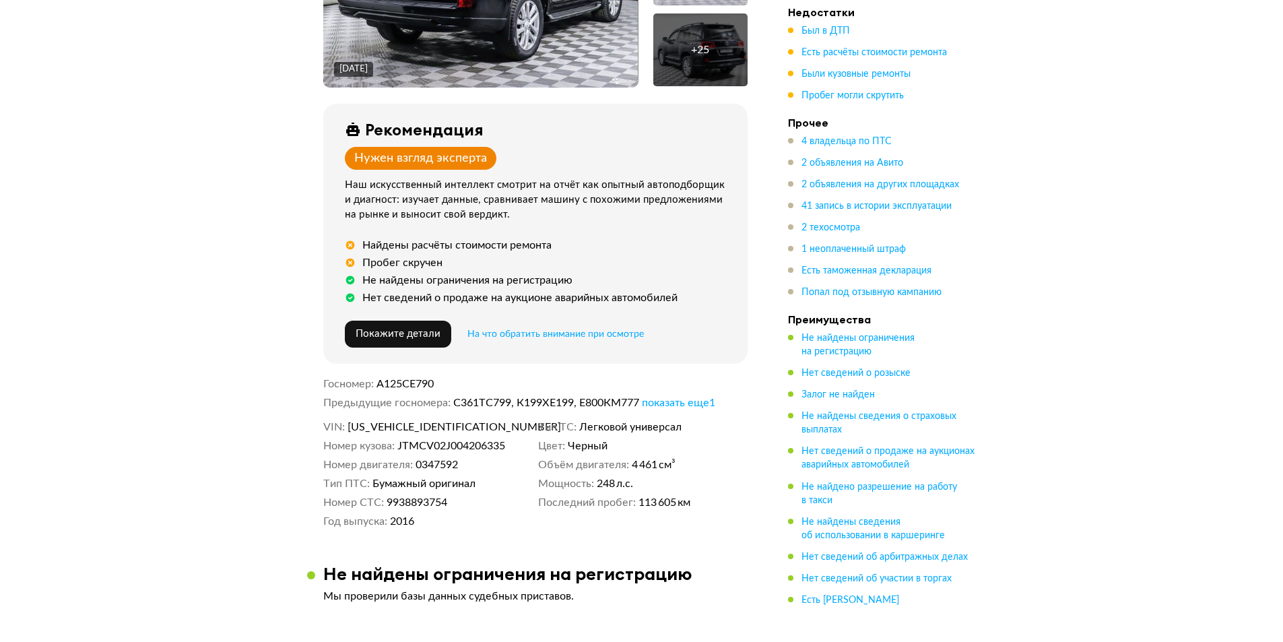
click at [422, 420] on span "JTMCV02J004206335" at bounding box center [425, 426] width 155 height 13
copy span "JTMCV02J004206335"
